Goal: Task Accomplishment & Management: Use online tool/utility

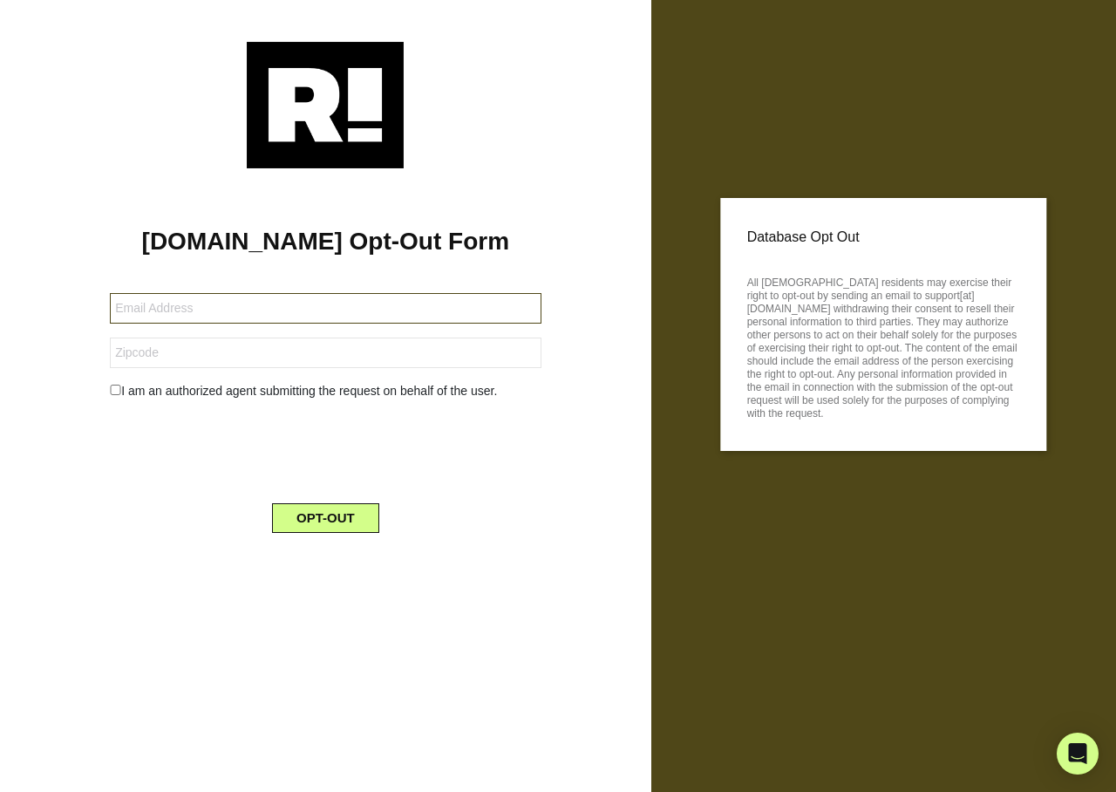
type input "[EMAIL_ADDRESS][DOMAIN_NAME]"
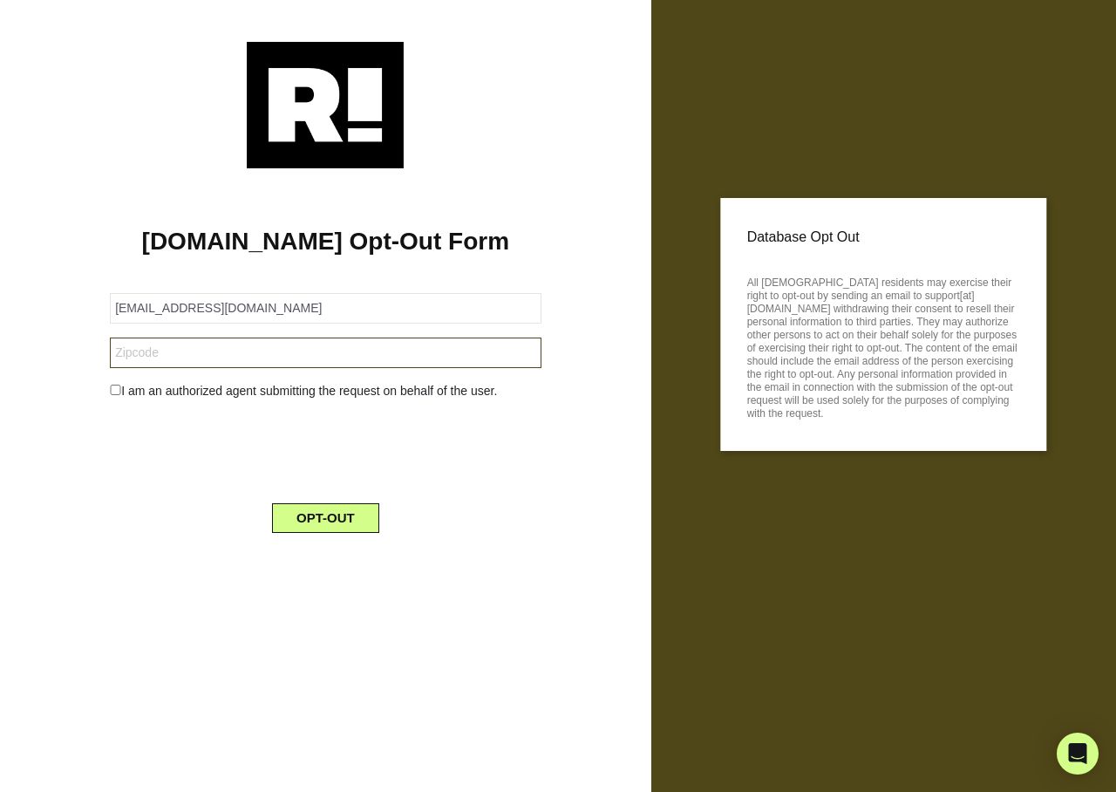
type input "47324"
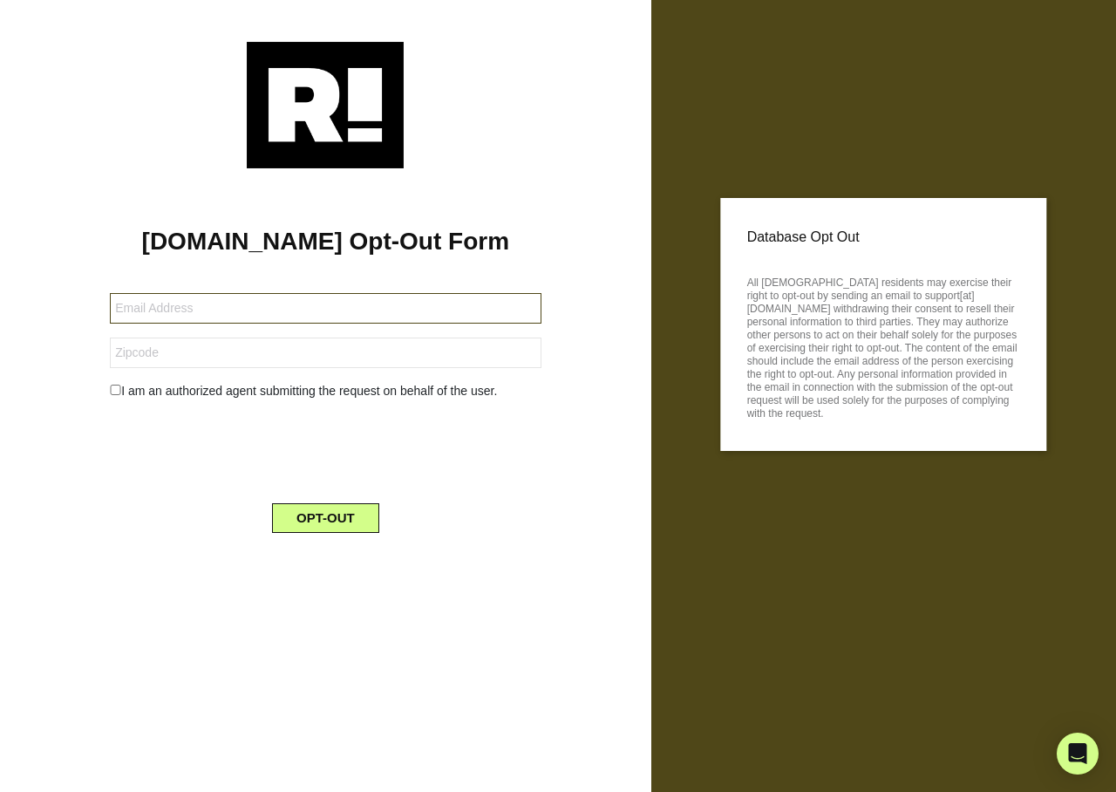
type input "fazelmohamadnoori@gmail.com"
type input "48912"
type input "[EMAIL_ADDRESS][DOMAIN_NAME]"
type input "45648"
